Goal: Task Accomplishment & Management: Understand process/instructions

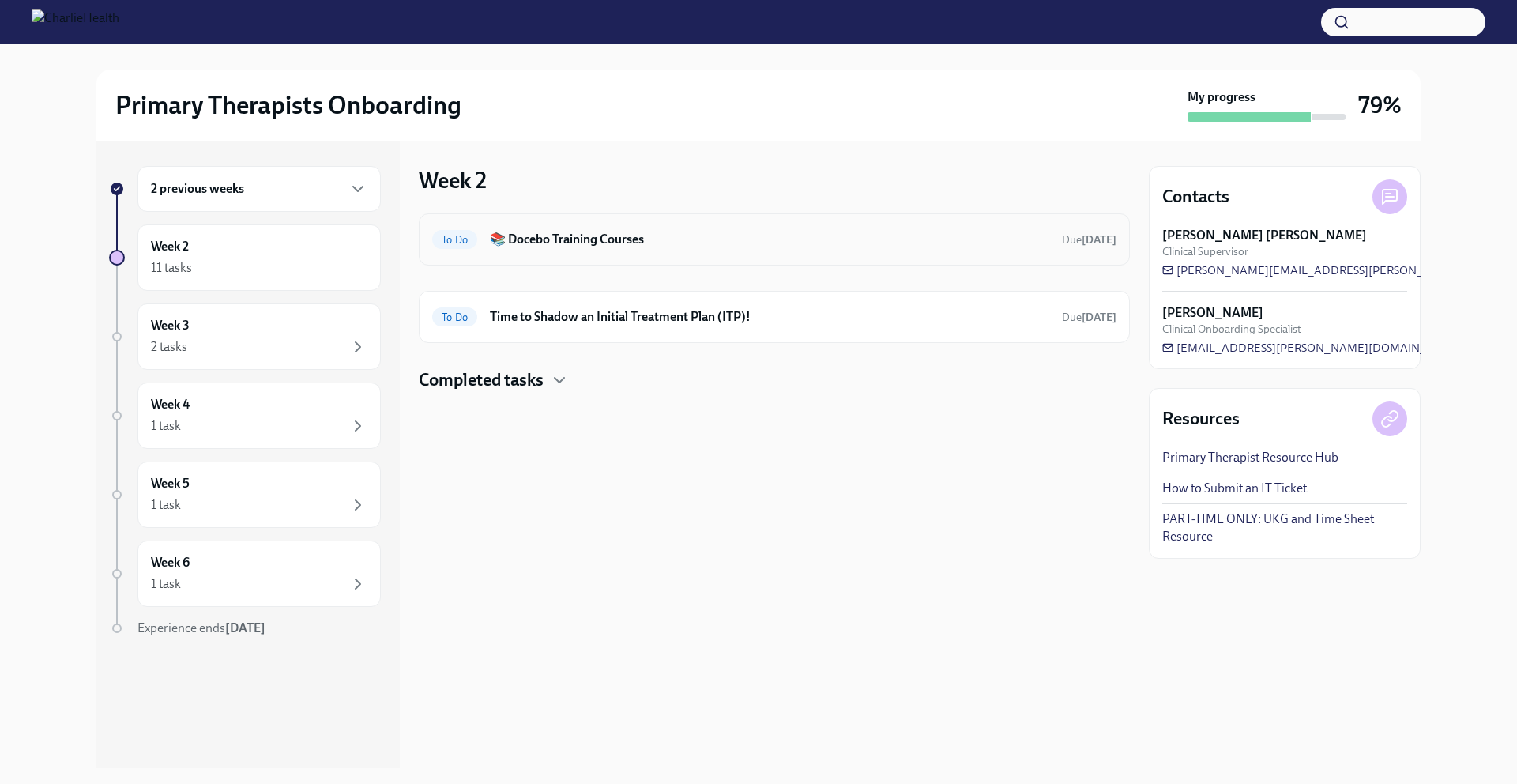
click at [647, 247] on h6 "📚 Docebo Training Courses" at bounding box center [770, 238] width 559 height 17
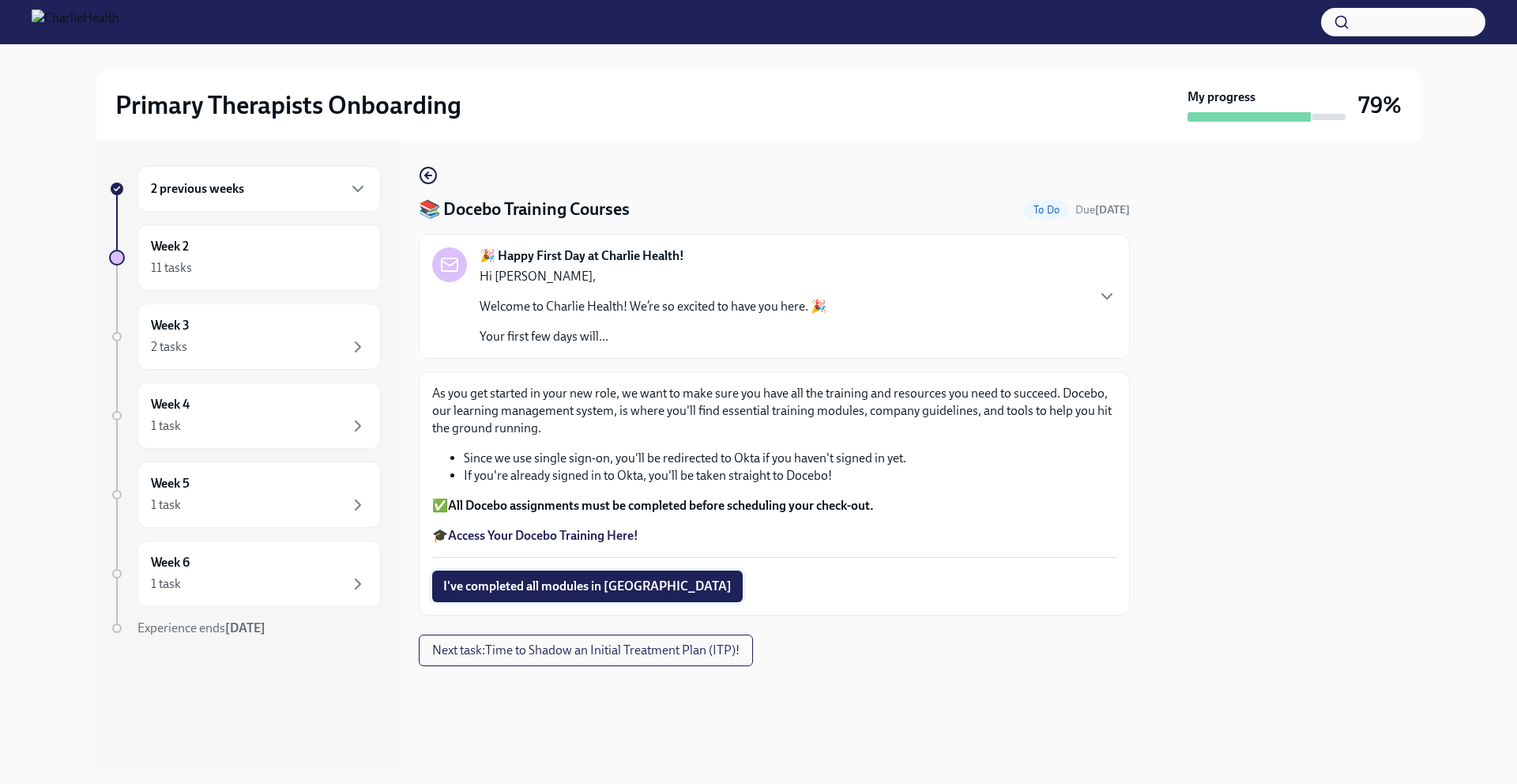
click at [550, 541] on span "I've completed all modules in [GEOGRAPHIC_DATA]" at bounding box center [588, 586] width 289 height 16
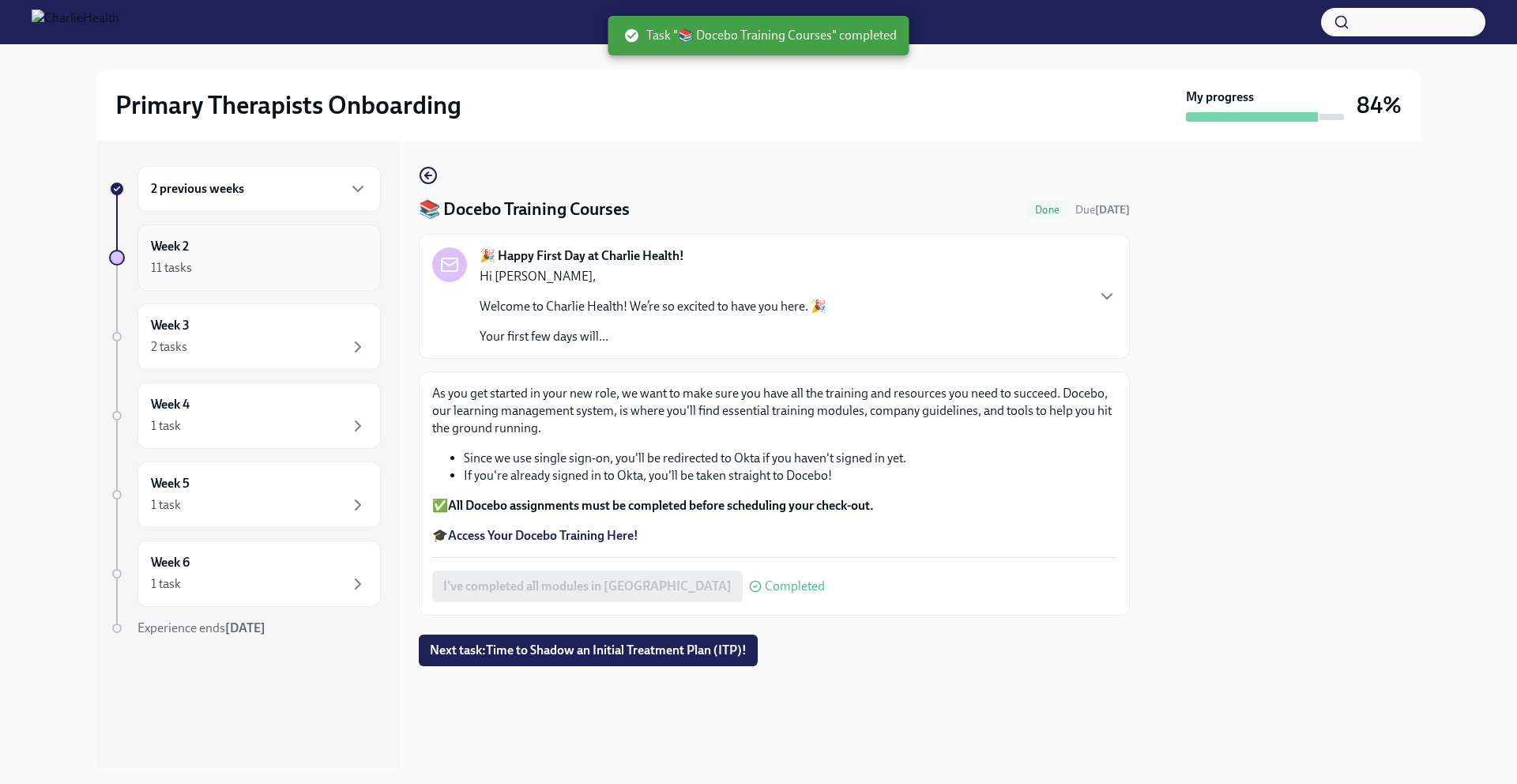
click at [281, 263] on div "11 tasks" at bounding box center [259, 267] width 217 height 19
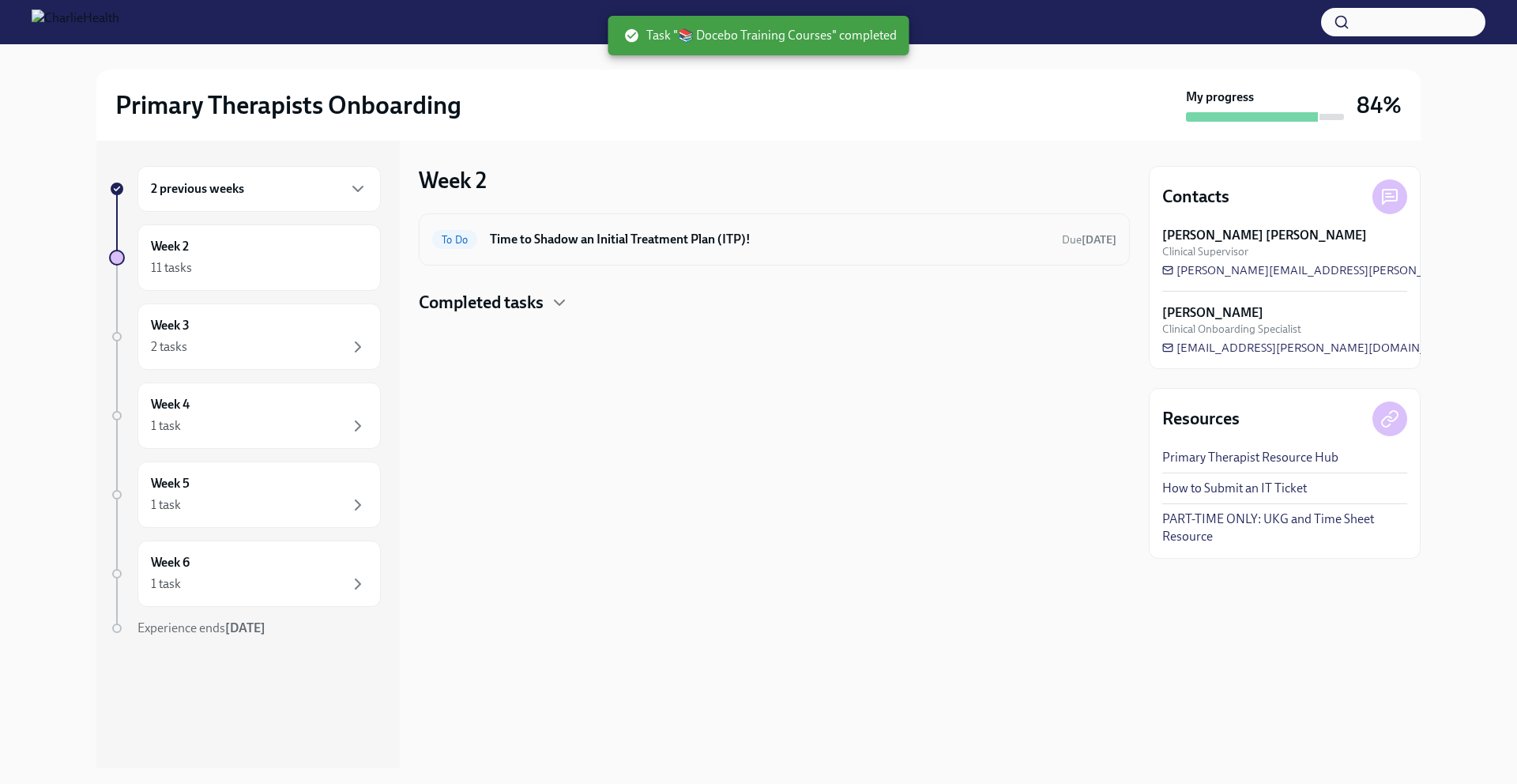
click at [663, 248] on div "To Do Time to Shadow an Initial Treatment Plan (ITP)! Due [DATE]" at bounding box center [774, 239] width 685 height 25
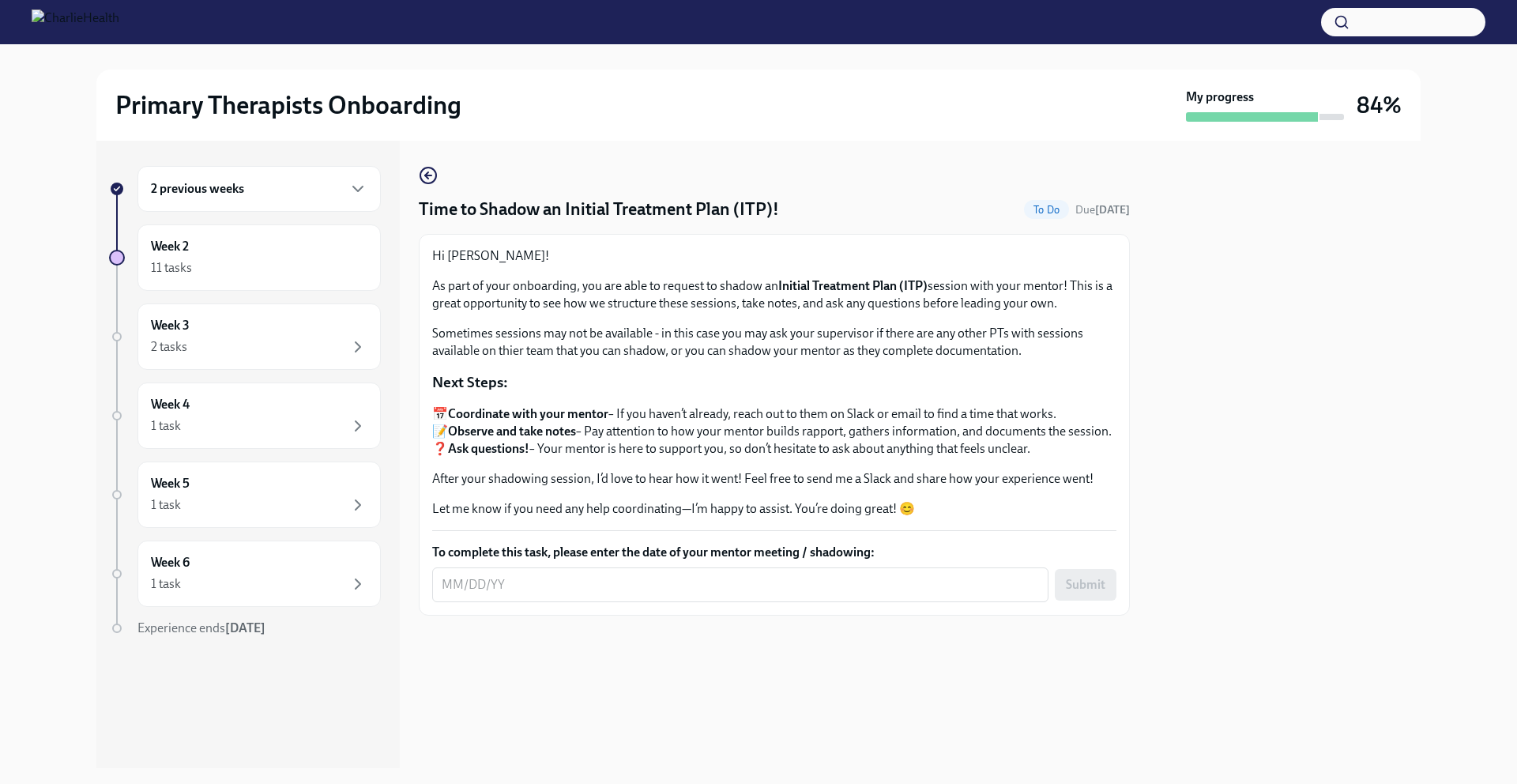
click at [272, 205] on div "2 previous weeks" at bounding box center [259, 188] width 244 height 46
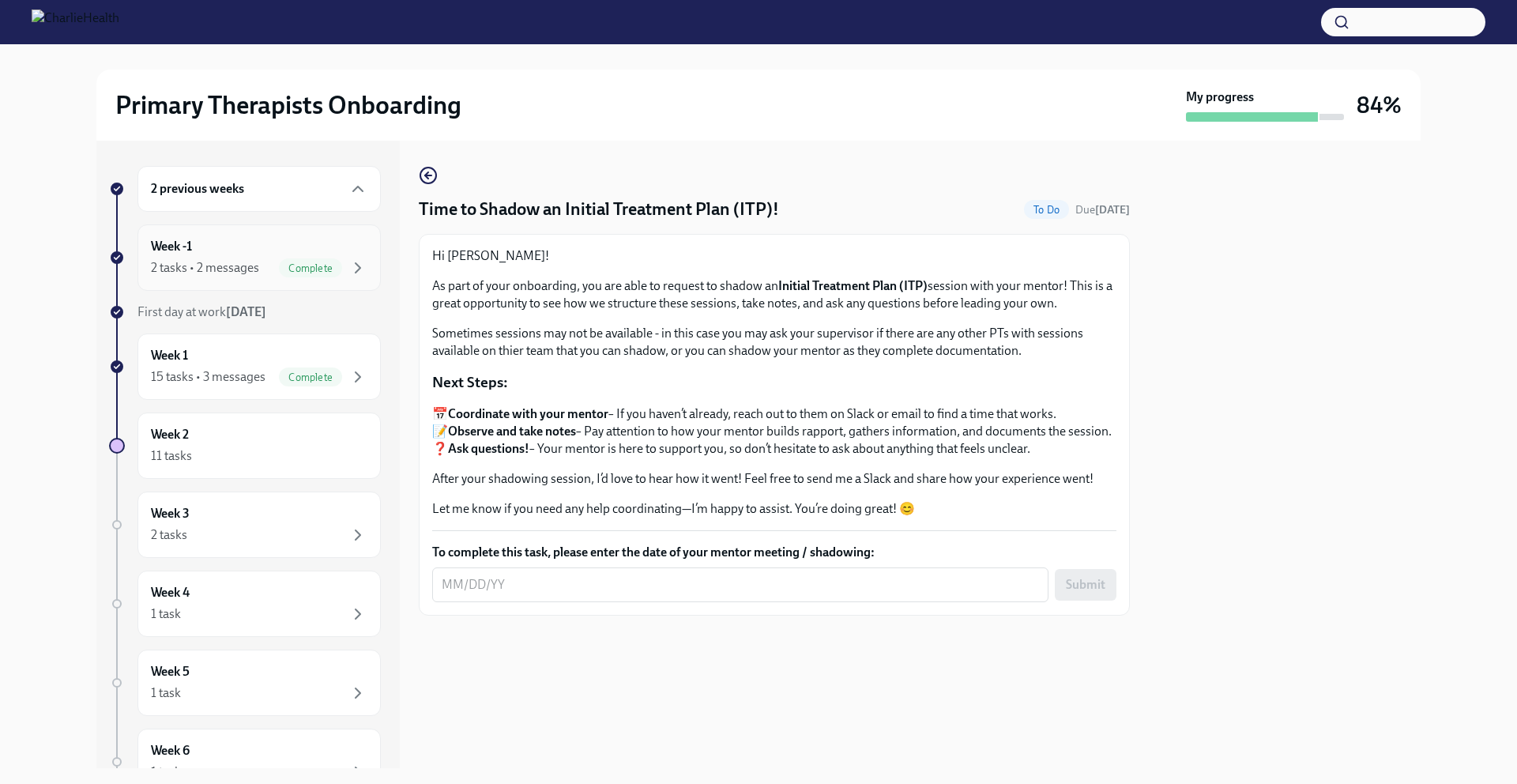
click at [233, 249] on div "Week -1 2 tasks • 2 messages Complete" at bounding box center [259, 257] width 217 height 39
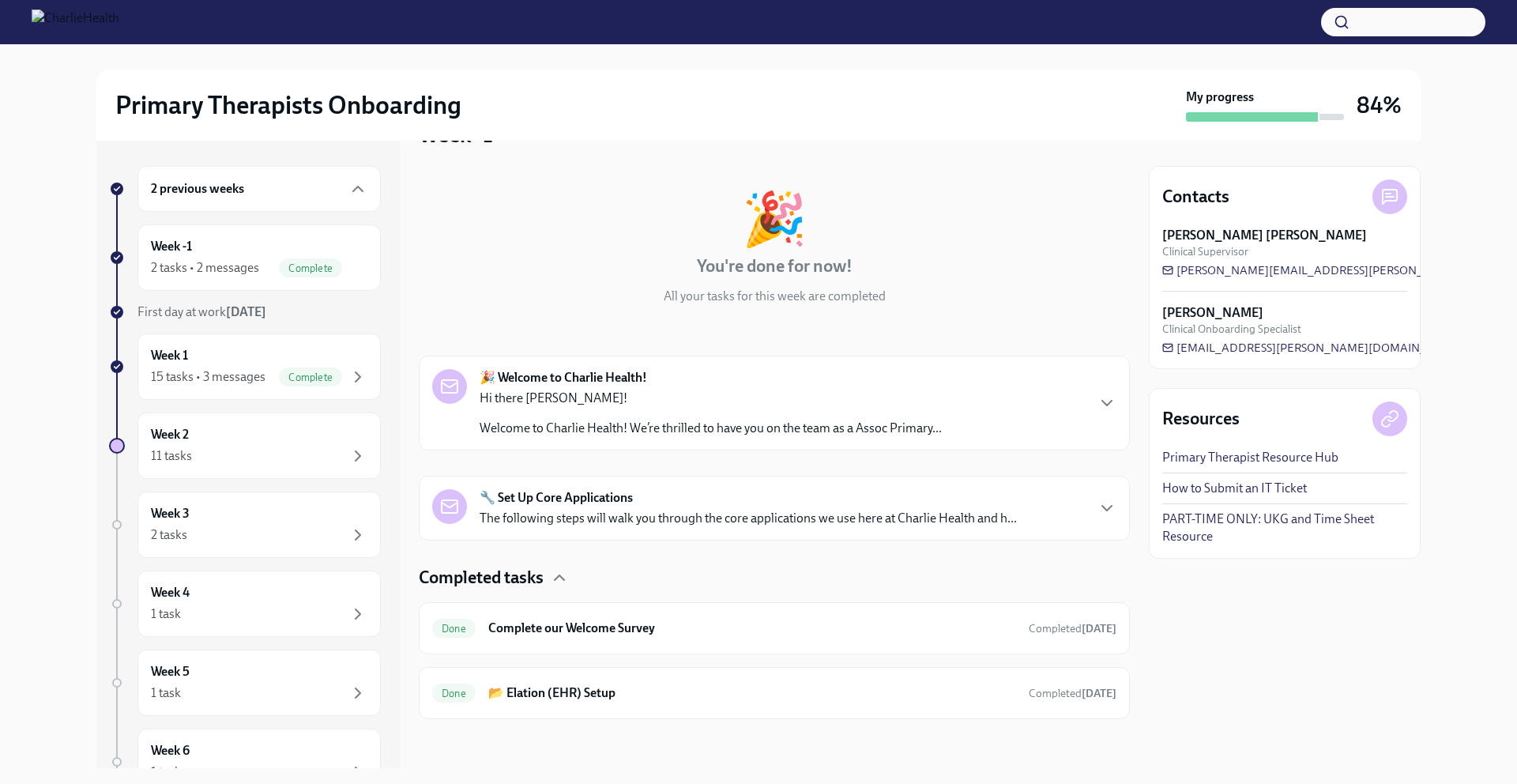
scroll to position [47, 0]
click at [823, 488] on div "🔧 Set Up Core Applications The following steps will walk you through the core a…" at bounding box center [748, 506] width 538 height 38
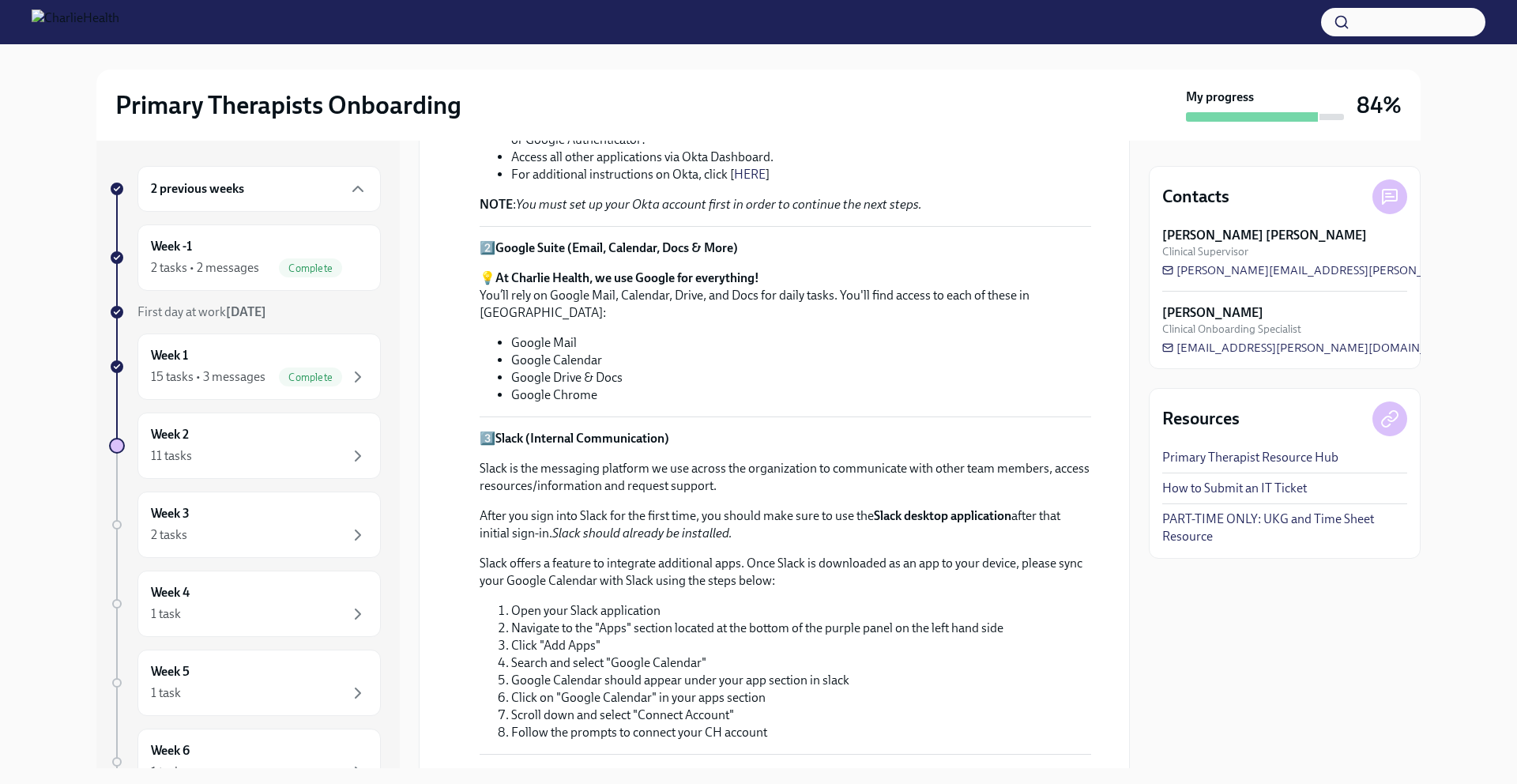
scroll to position [255, 0]
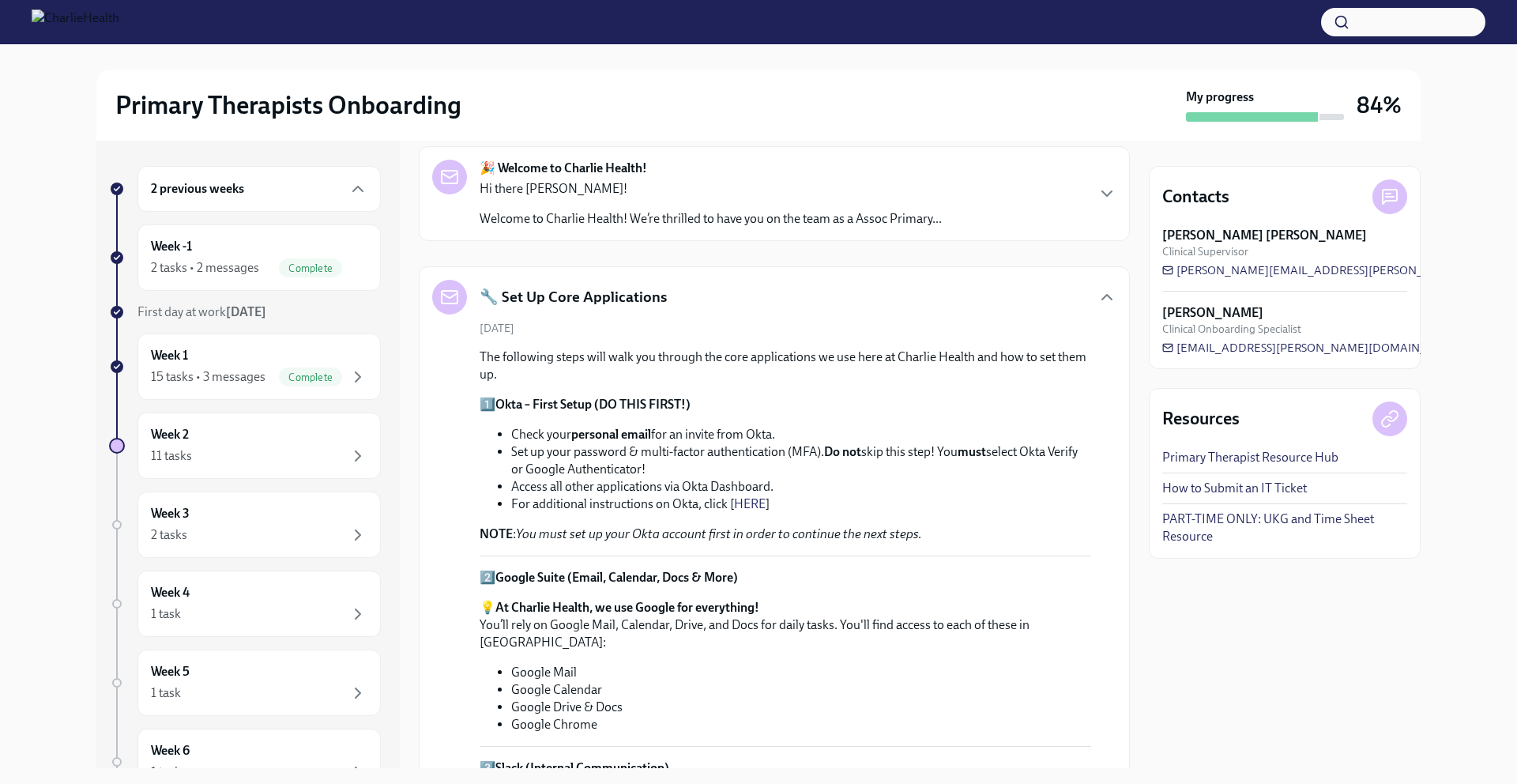
click at [947, 185] on div "🎉 Welcome to Charlie Health! Hi there [PERSON_NAME]! Welcome to Charlie Health!…" at bounding box center [774, 194] width 711 height 95
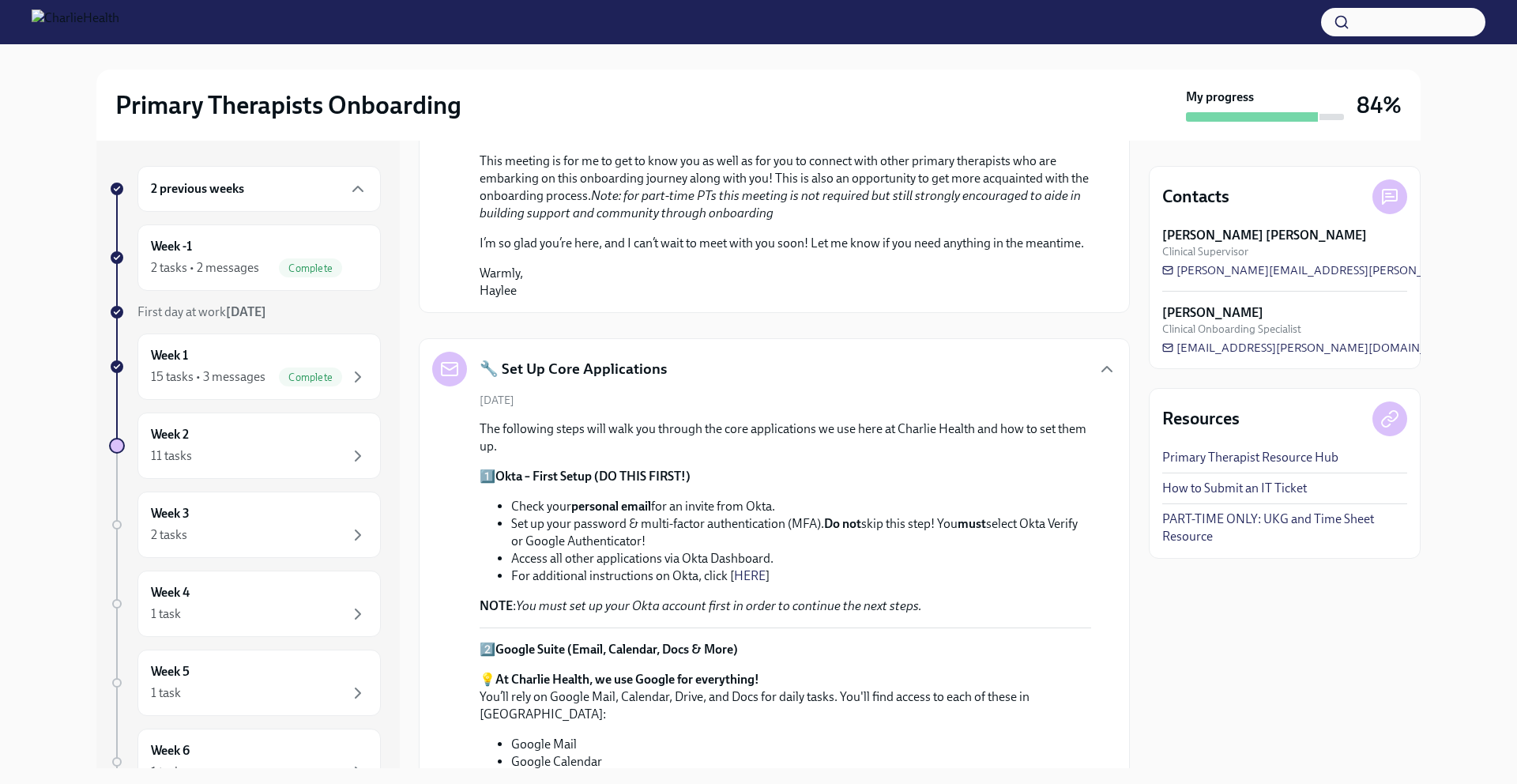
scroll to position [859, 0]
click at [215, 373] on div "15 tasks • 3 messages" at bounding box center [208, 376] width 115 height 17
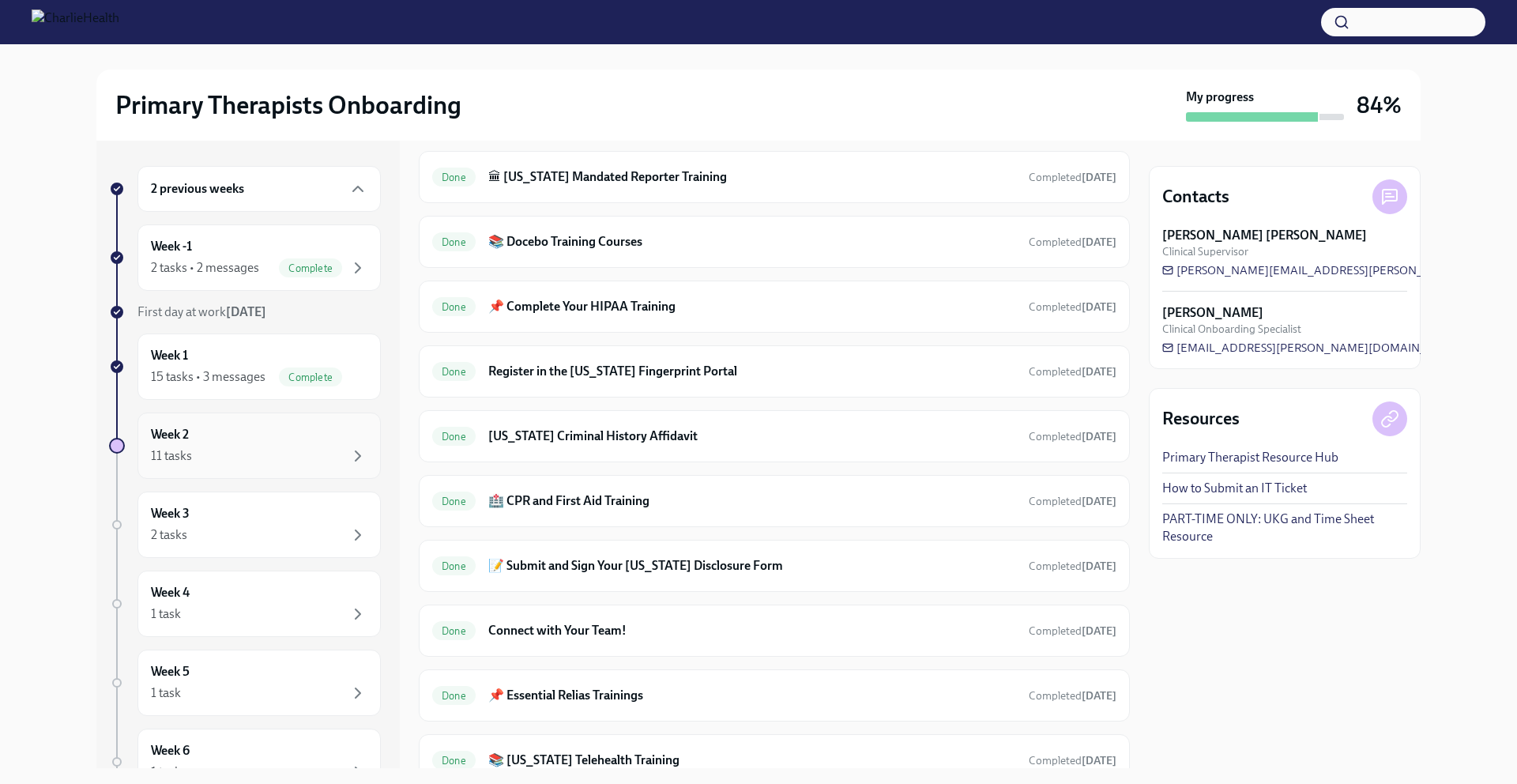
click at [217, 465] on div "11 tasks" at bounding box center [259, 455] width 217 height 19
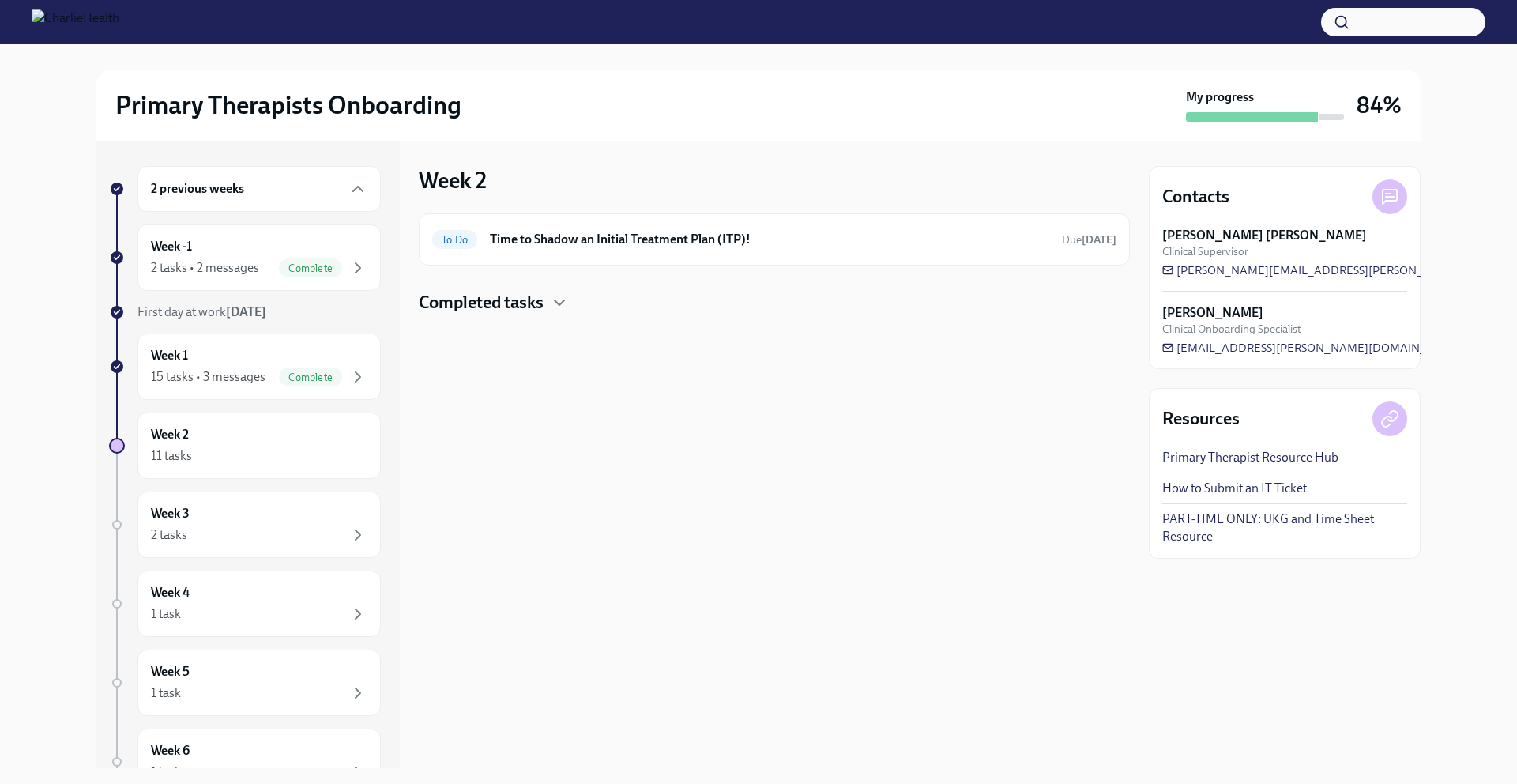
click at [530, 306] on h4 "Completed tasks" at bounding box center [480, 302] width 125 height 23
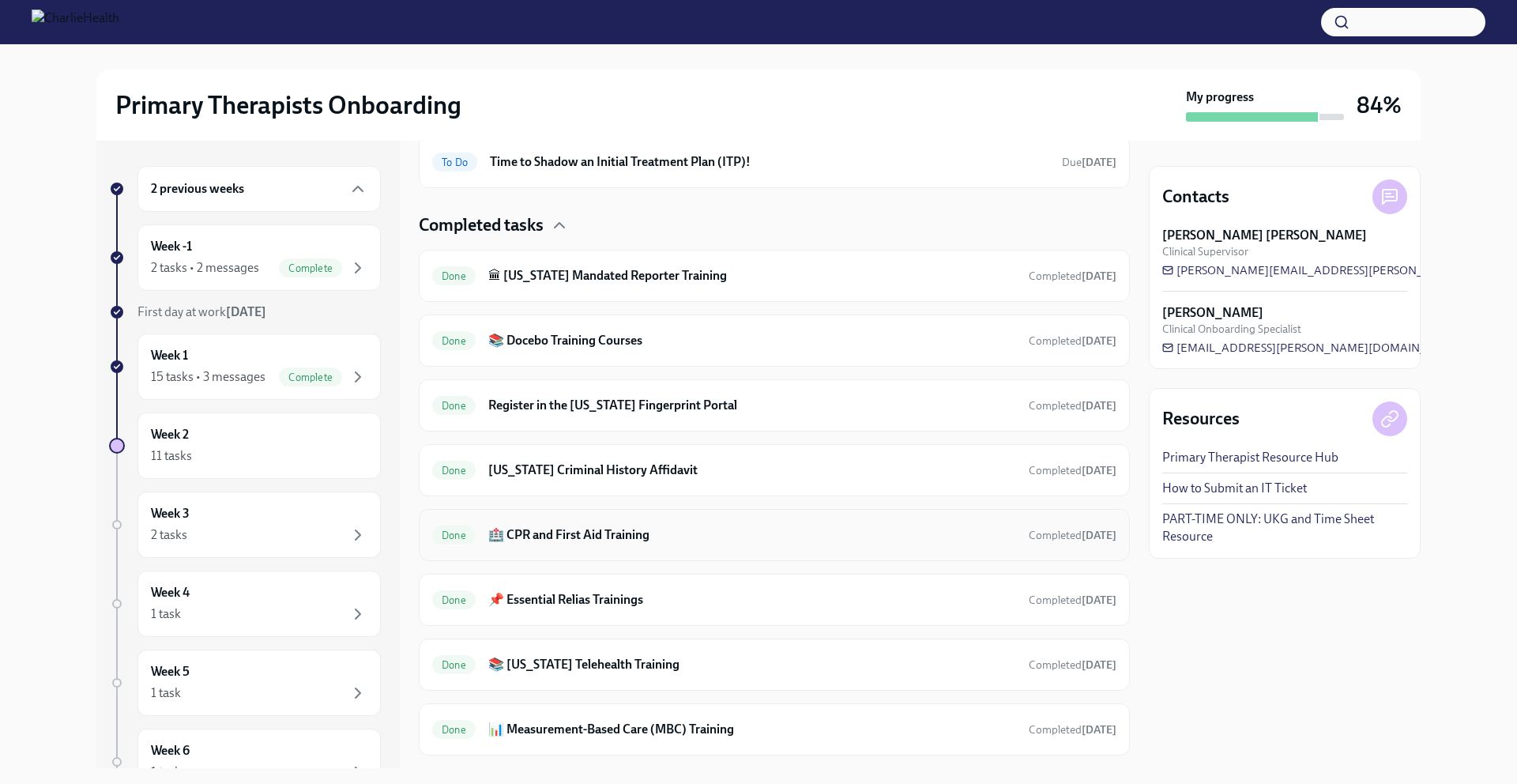
scroll to position [245, 0]
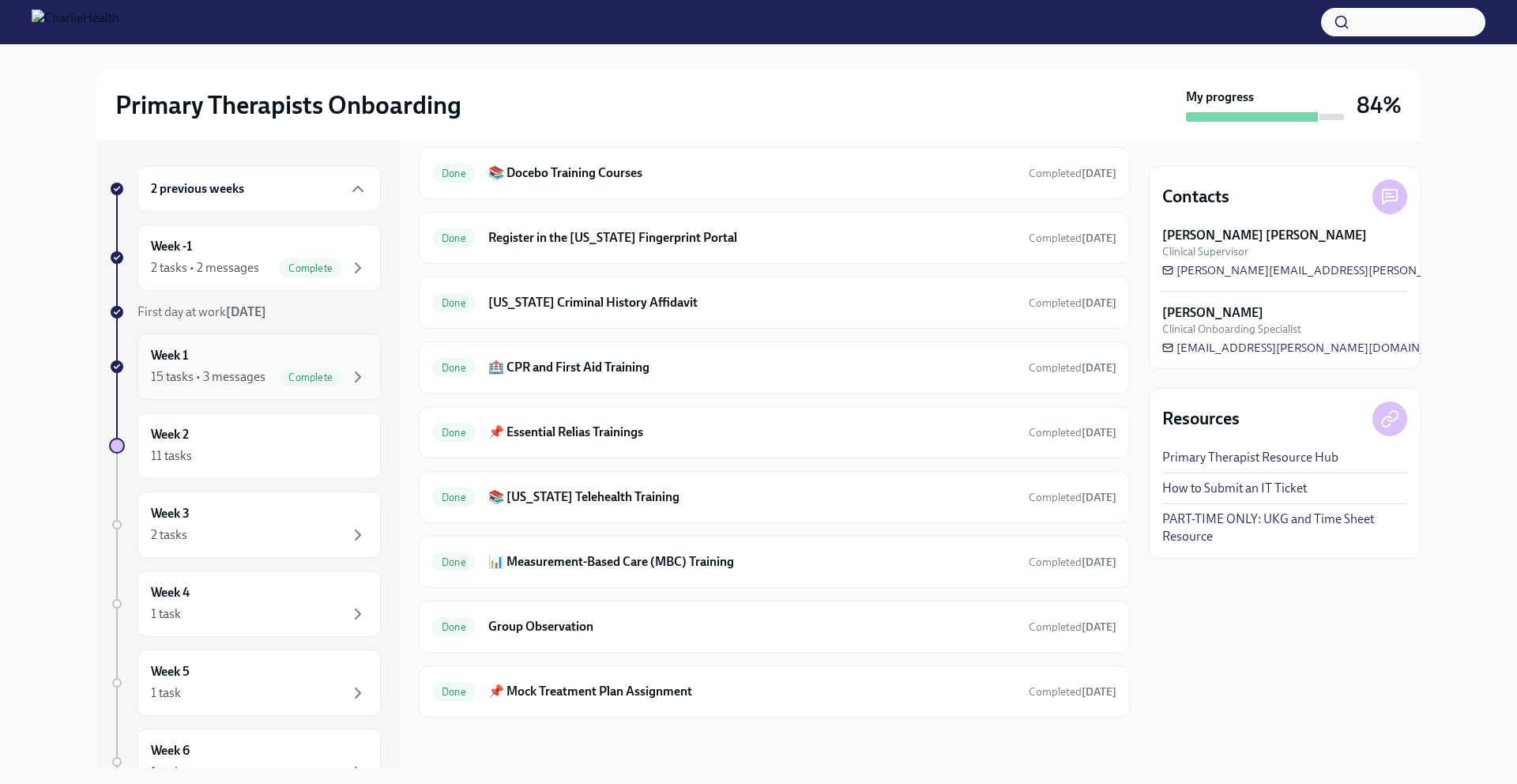
click at [215, 376] on div "15 tasks • 3 messages" at bounding box center [208, 376] width 115 height 17
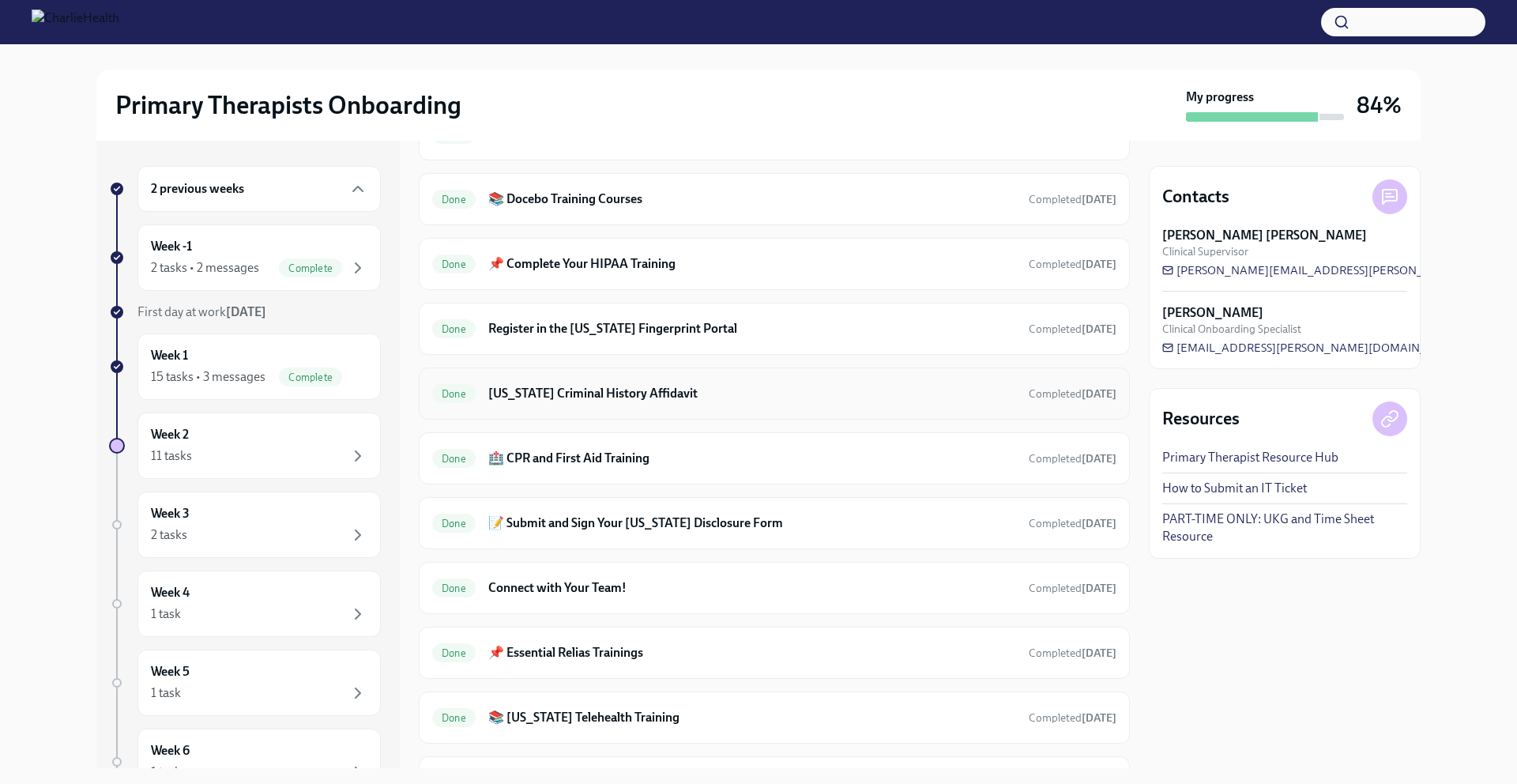
scroll to position [1057, 0]
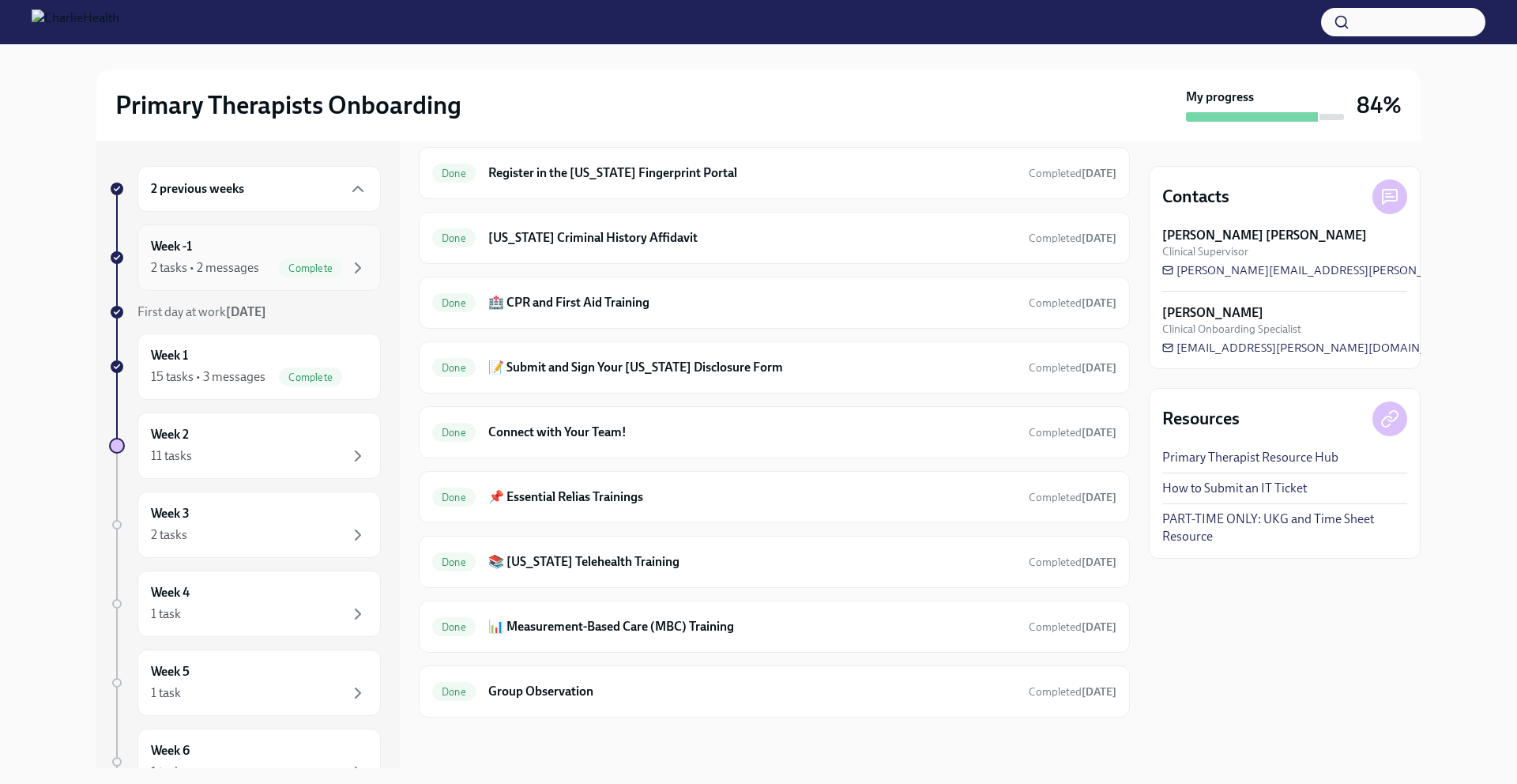
click at [228, 265] on div "2 tasks • 2 messages" at bounding box center [204, 267] width 108 height 17
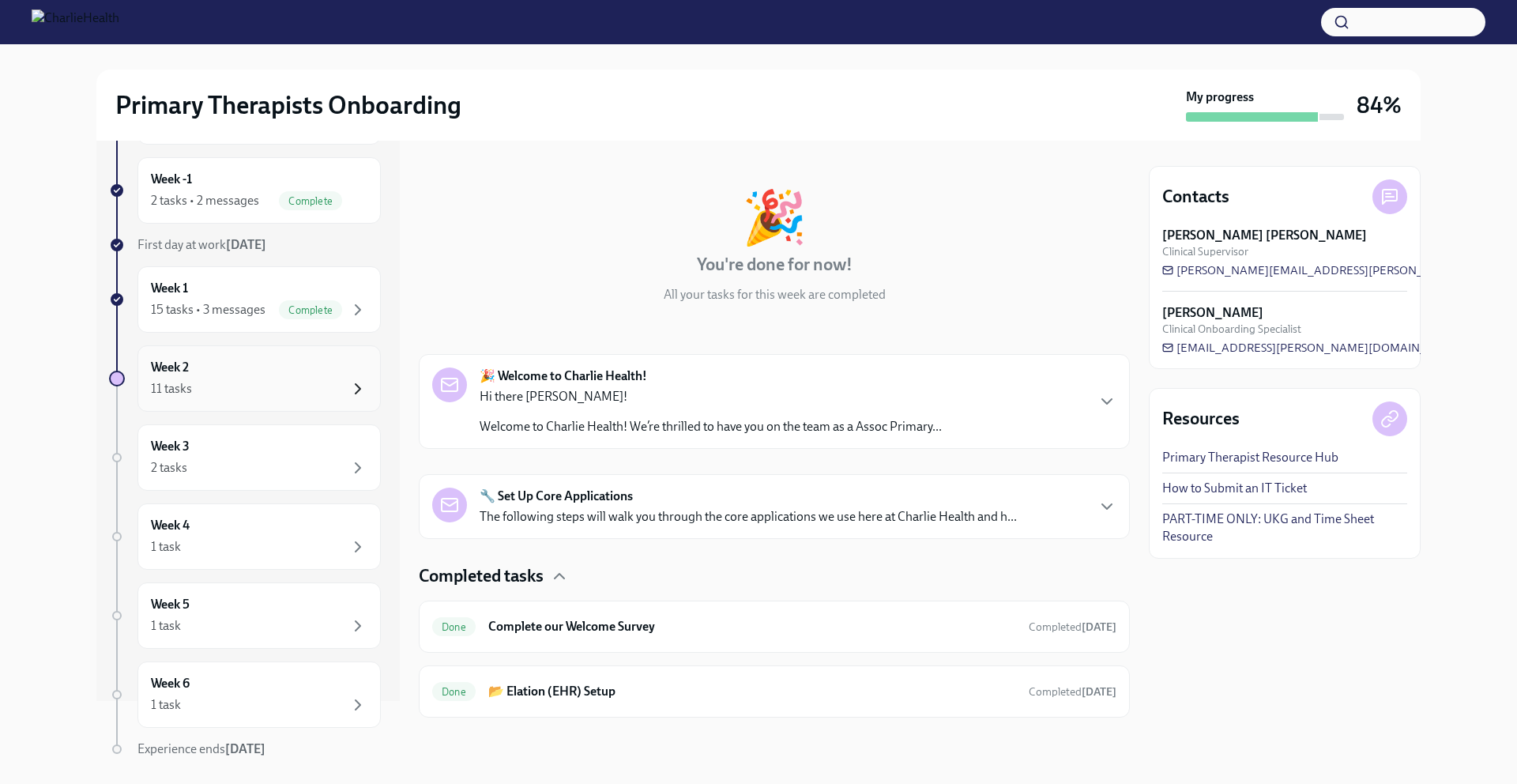
scroll to position [136, 0]
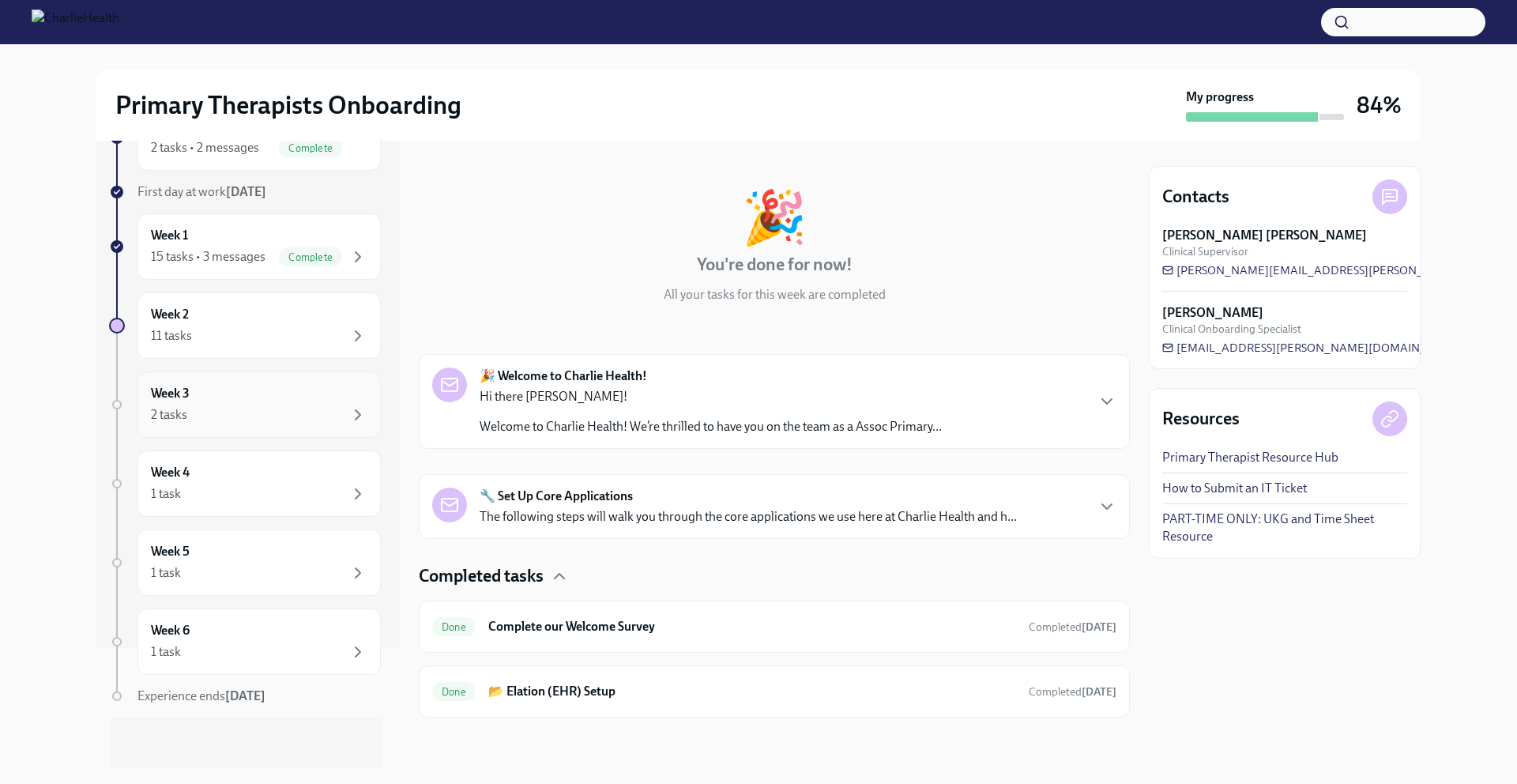
click at [322, 415] on div "2 tasks" at bounding box center [259, 414] width 217 height 19
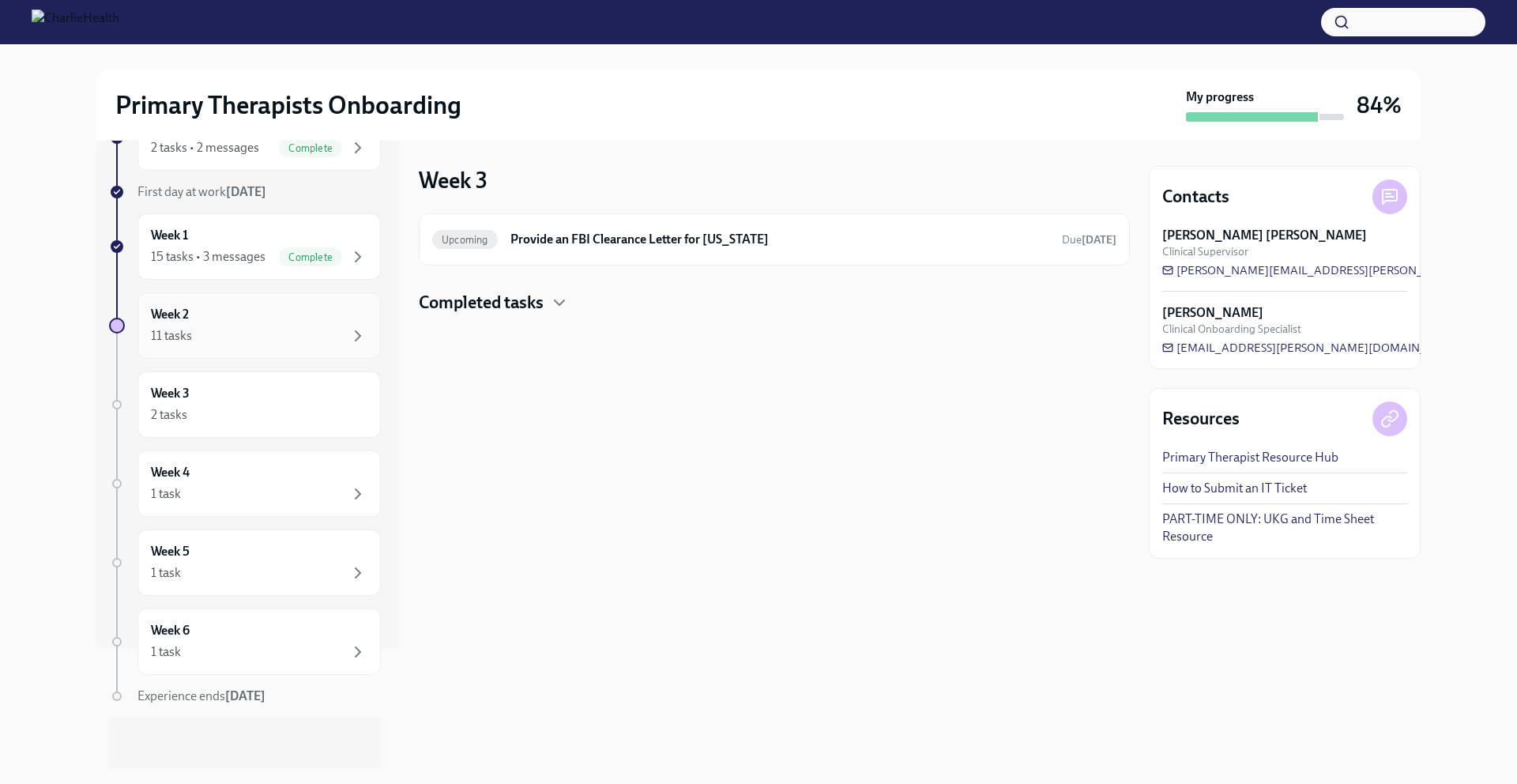
click at [324, 345] on div "Week 2 11 tasks" at bounding box center [259, 325] width 244 height 66
click at [224, 269] on div "Week 1 15 tasks • 3 messages Complete" at bounding box center [259, 246] width 244 height 66
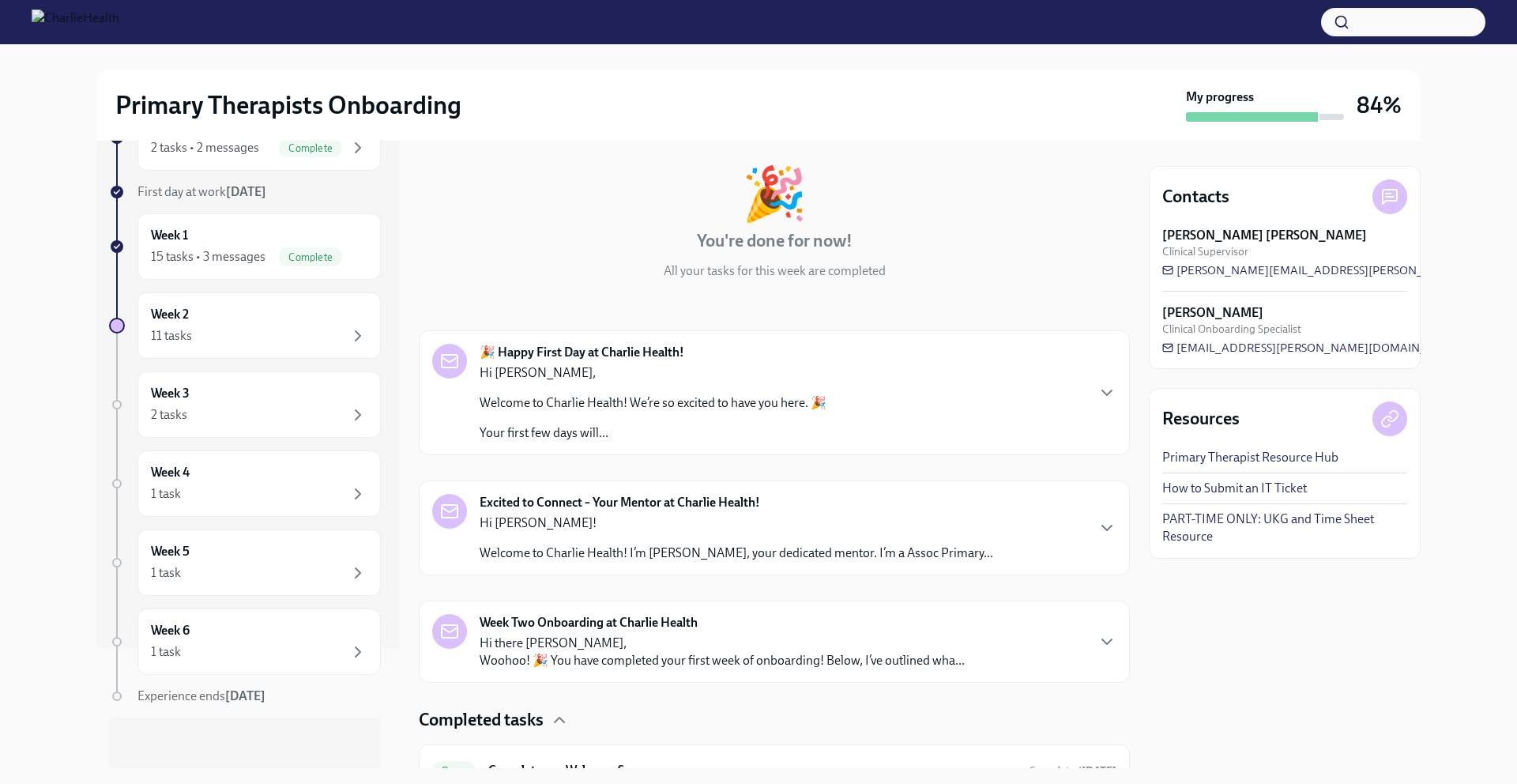
scroll to position [303, 0]
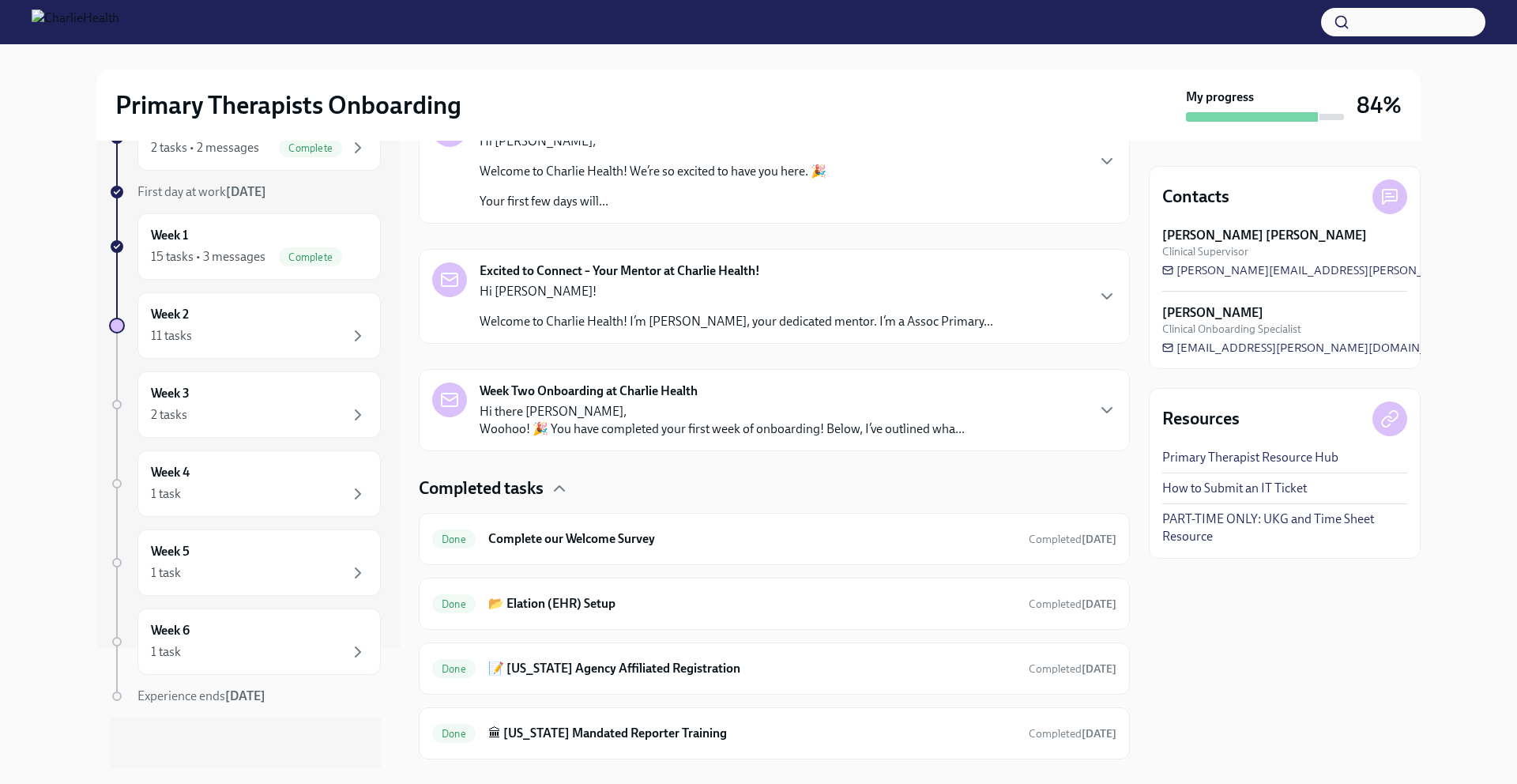
click at [669, 401] on div "Week Two Onboarding at Charlie Health Hi there [PERSON_NAME], Woohoo! 🎉 You hav…" at bounding box center [721, 410] width 485 height 56
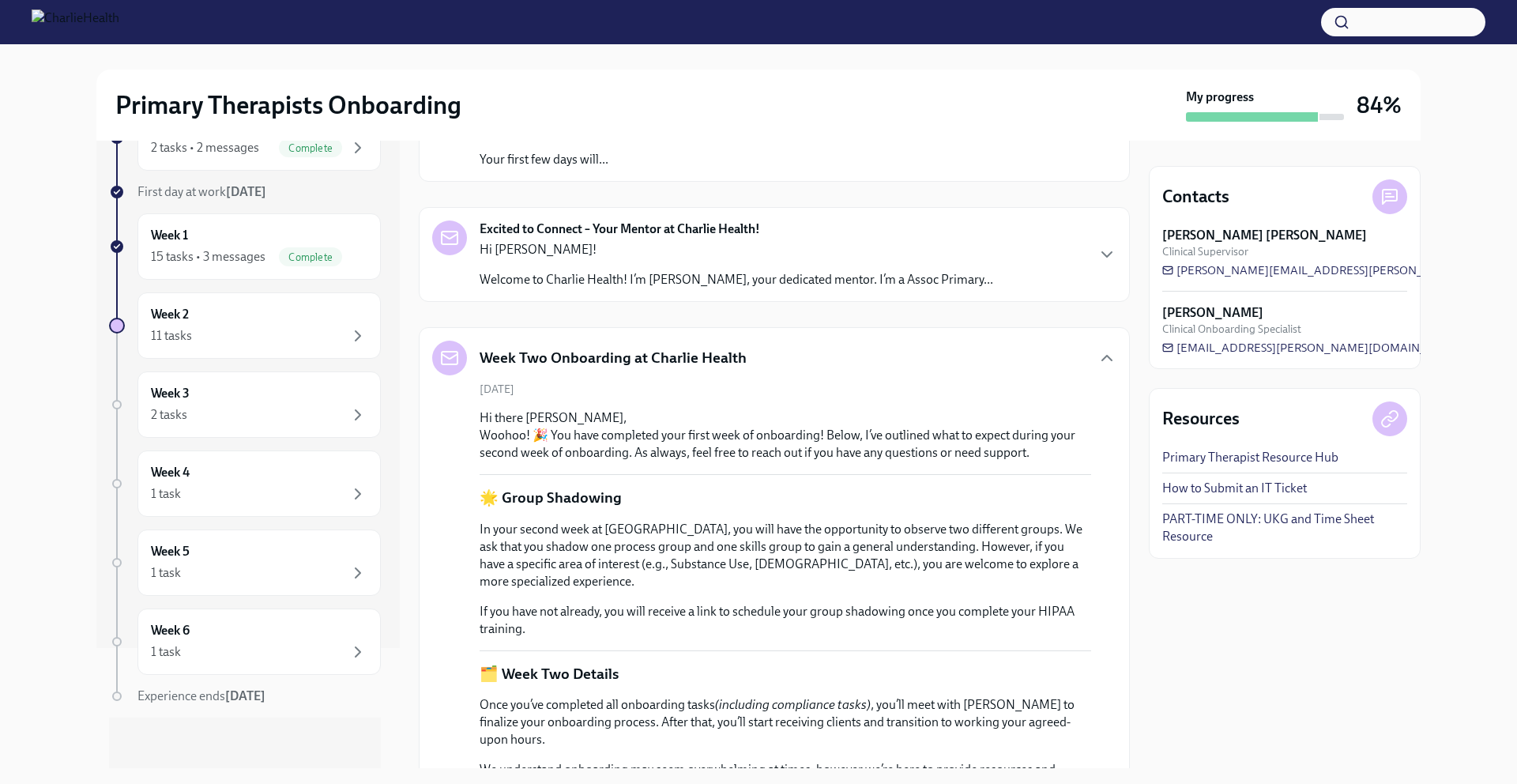
scroll to position [338, 0]
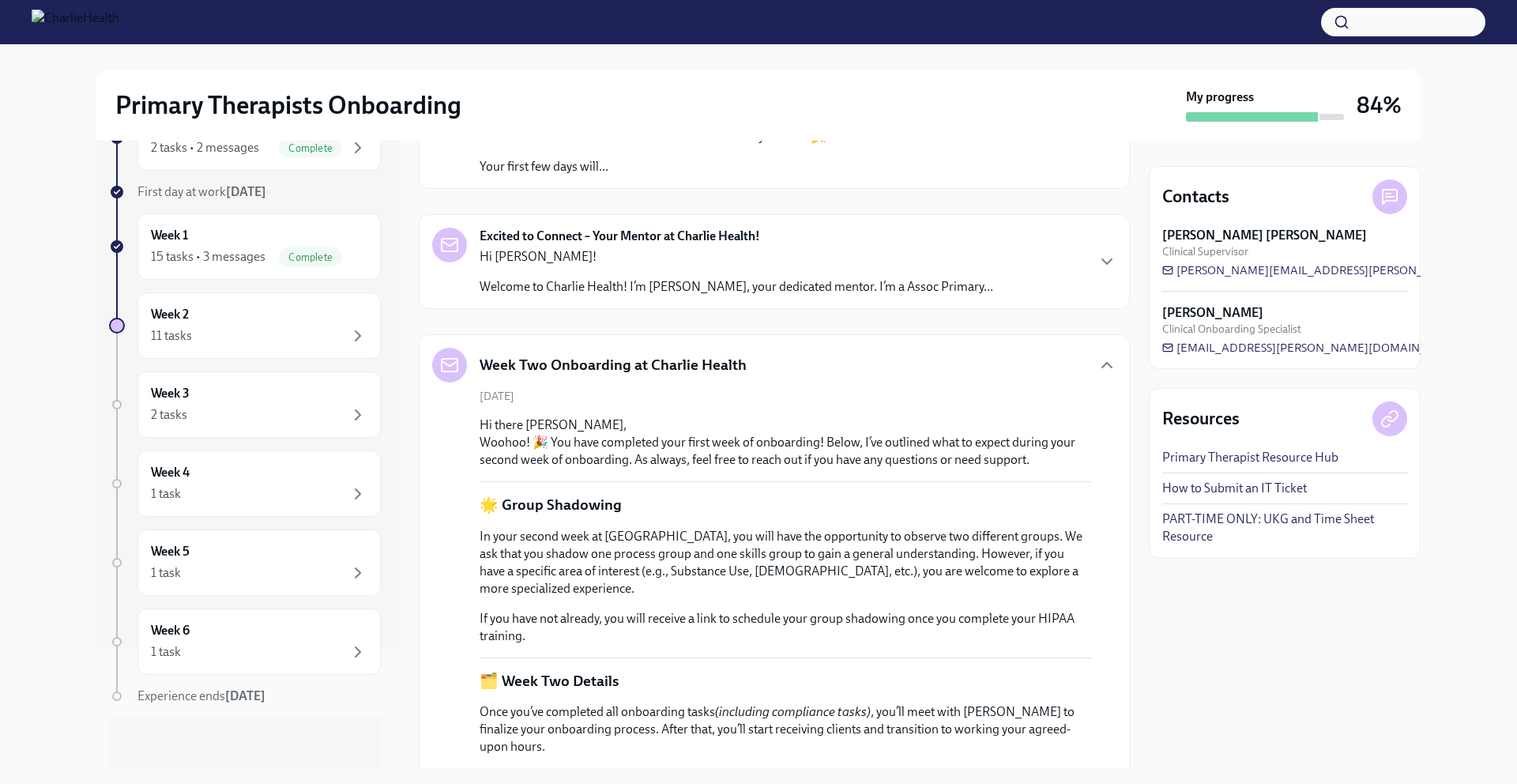
click at [770, 263] on p "Hi [PERSON_NAME]!" at bounding box center [736, 256] width 513 height 17
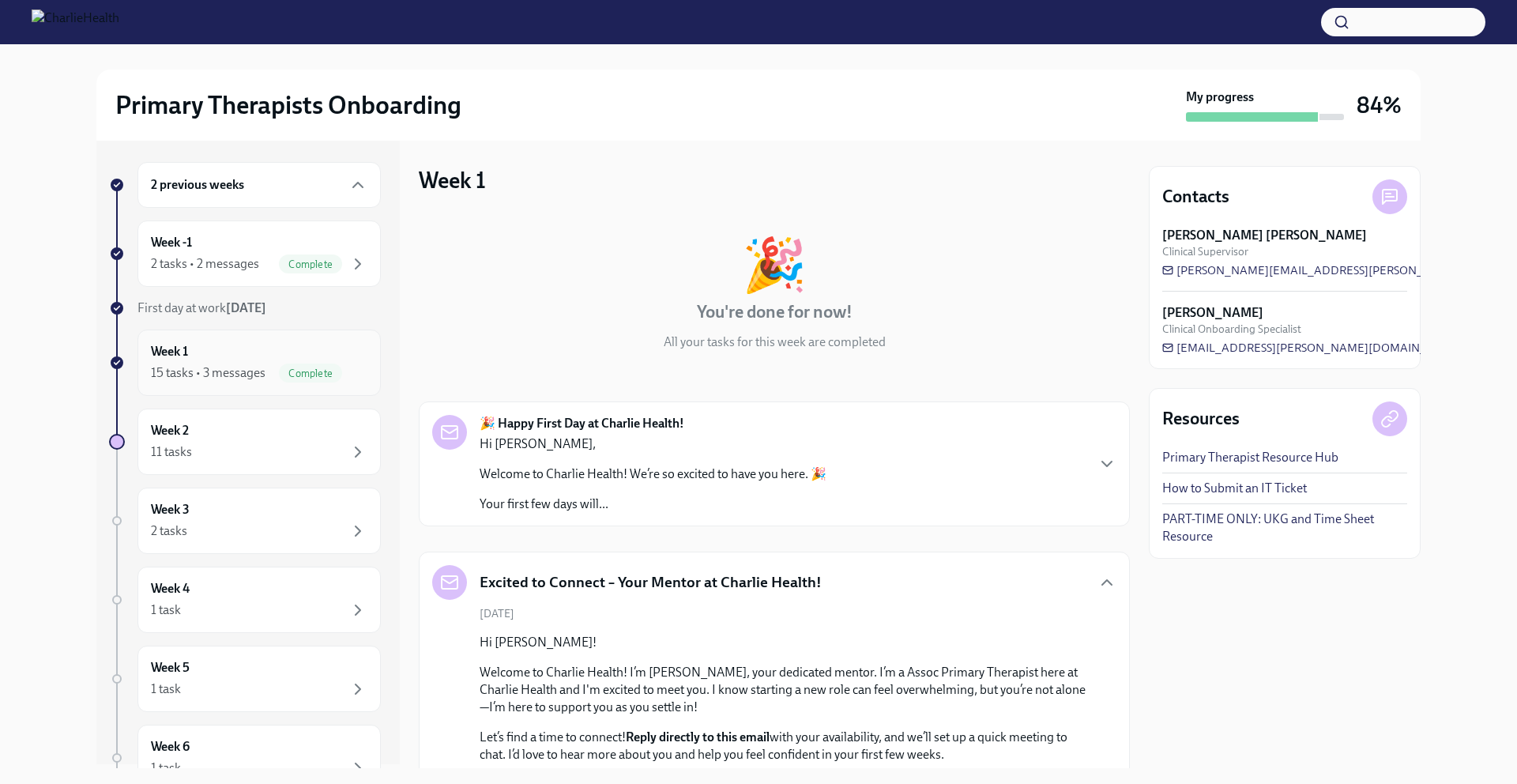
scroll to position [0, 0]
